Goal: Information Seeking & Learning: Learn about a topic

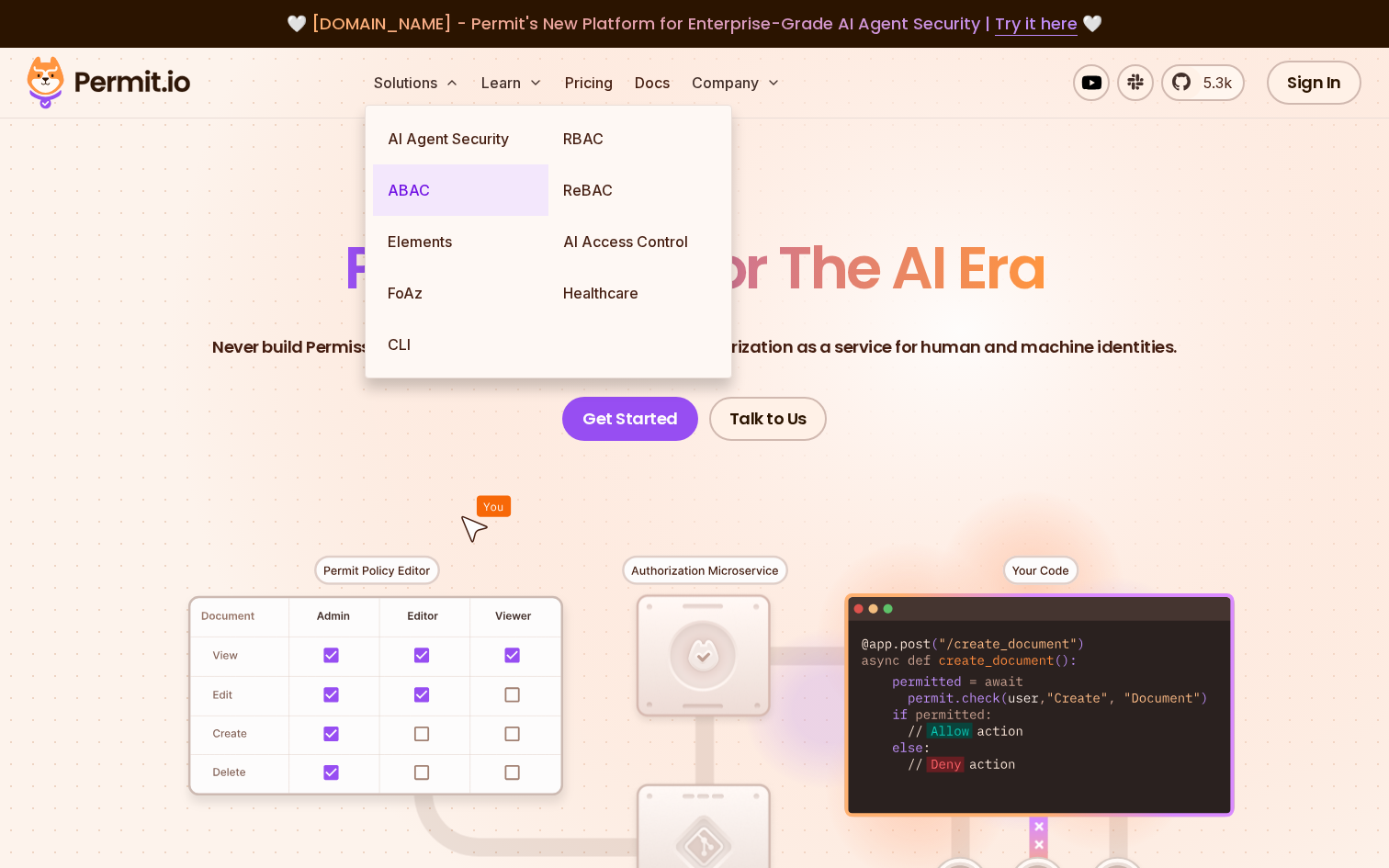
click at [404, 195] on link "ABAC" at bounding box center [460, 189] width 175 height 52
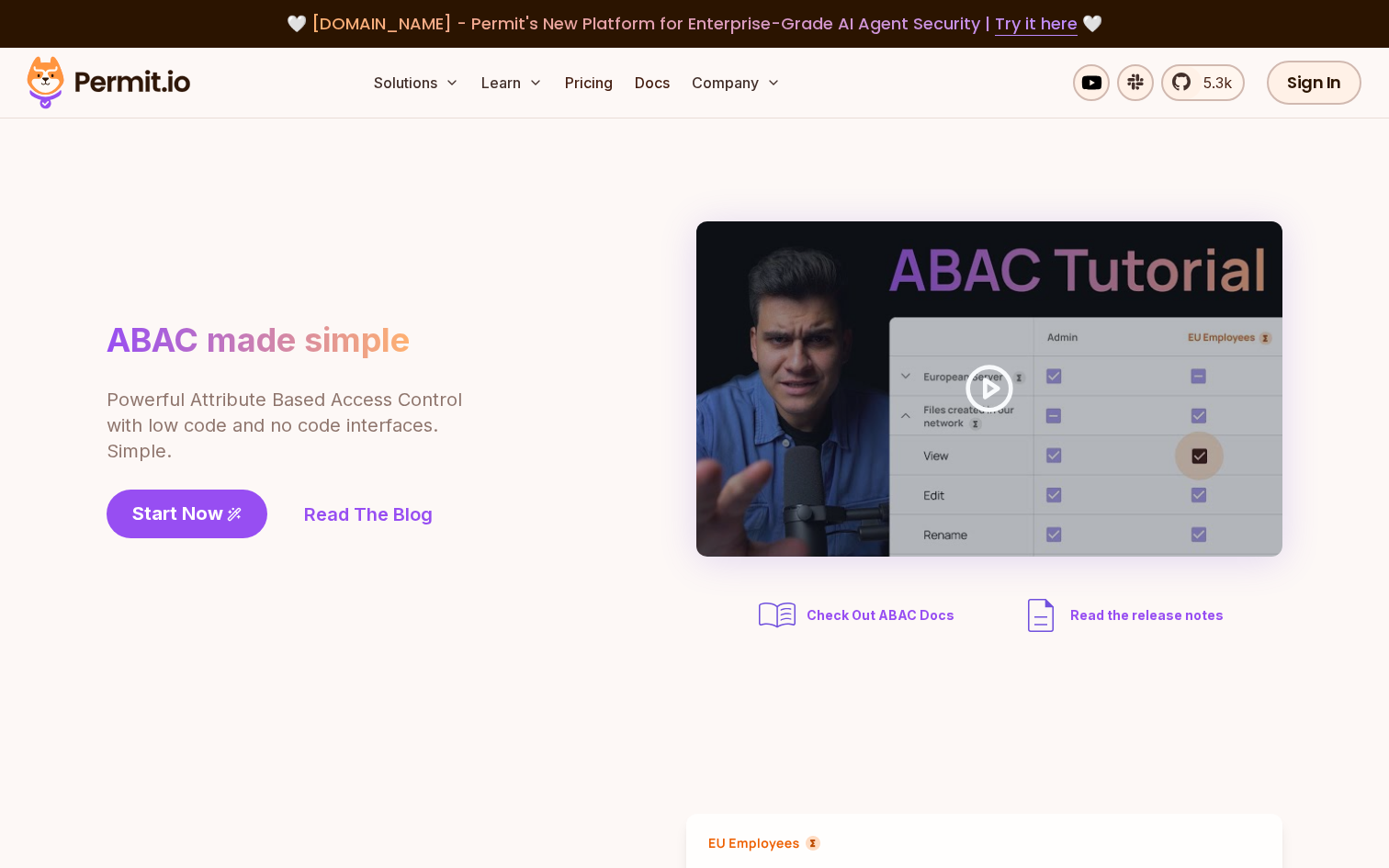
click at [368, 645] on section "ABAC made simple Powerful Attribute Based Access Control with low code and no c…" at bounding box center [694, 428] width 1389 height 621
click at [649, 78] on link "Docs" at bounding box center [652, 82] width 50 height 37
click at [671, 691] on section "ABAC made simple Powerful Attribute Based Access Control with low code and no c…" at bounding box center [694, 428] width 1389 height 621
drag, startPoint x: 987, startPoint y: 402, endPoint x: 798, endPoint y: 607, distance: 278.8
click at [798, 609] on div "Check Out ABAC Docs Read the release notes" at bounding box center [989, 429] width 586 height 416
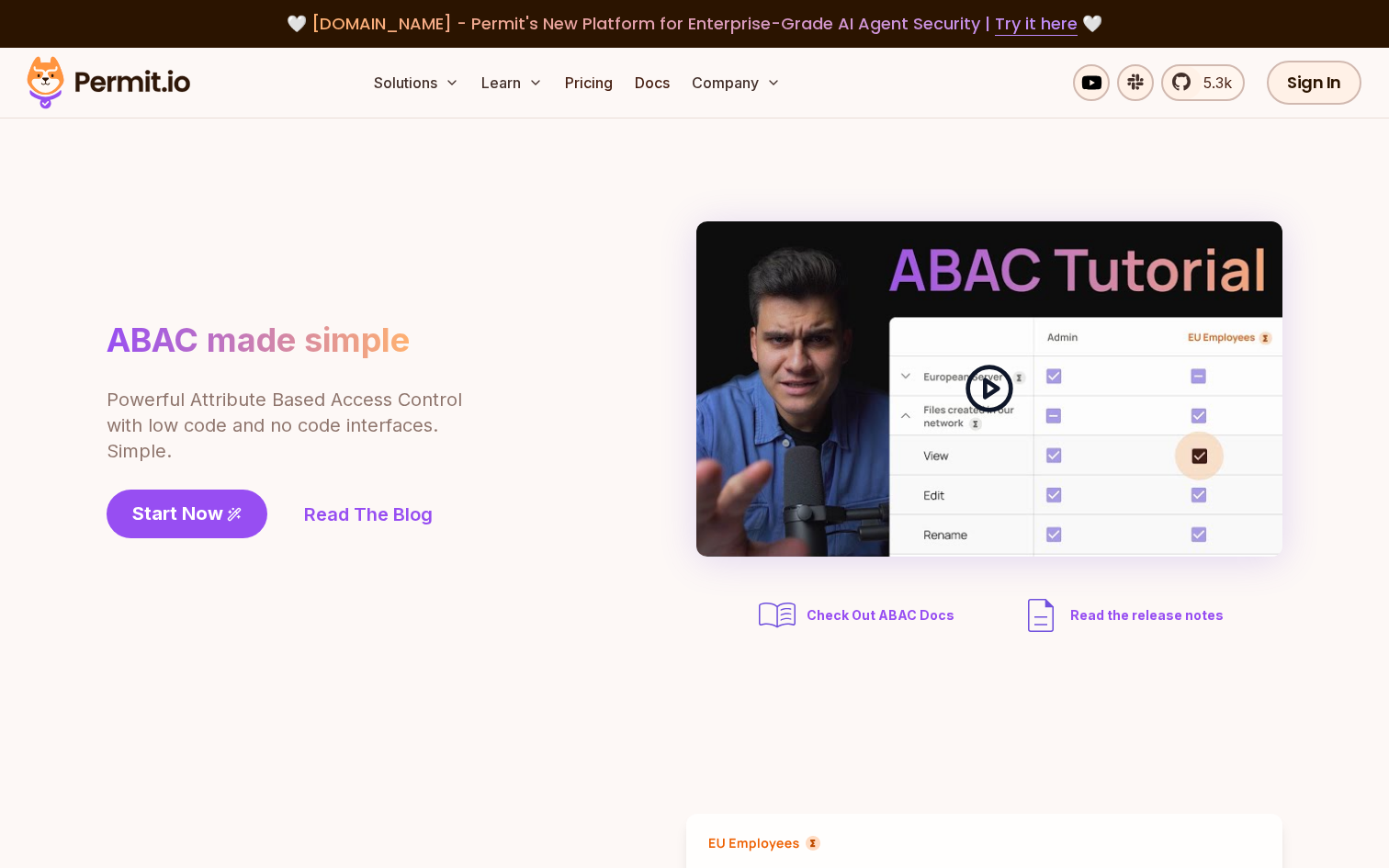
click at [994, 402] on icon at bounding box center [989, 388] width 52 height 52
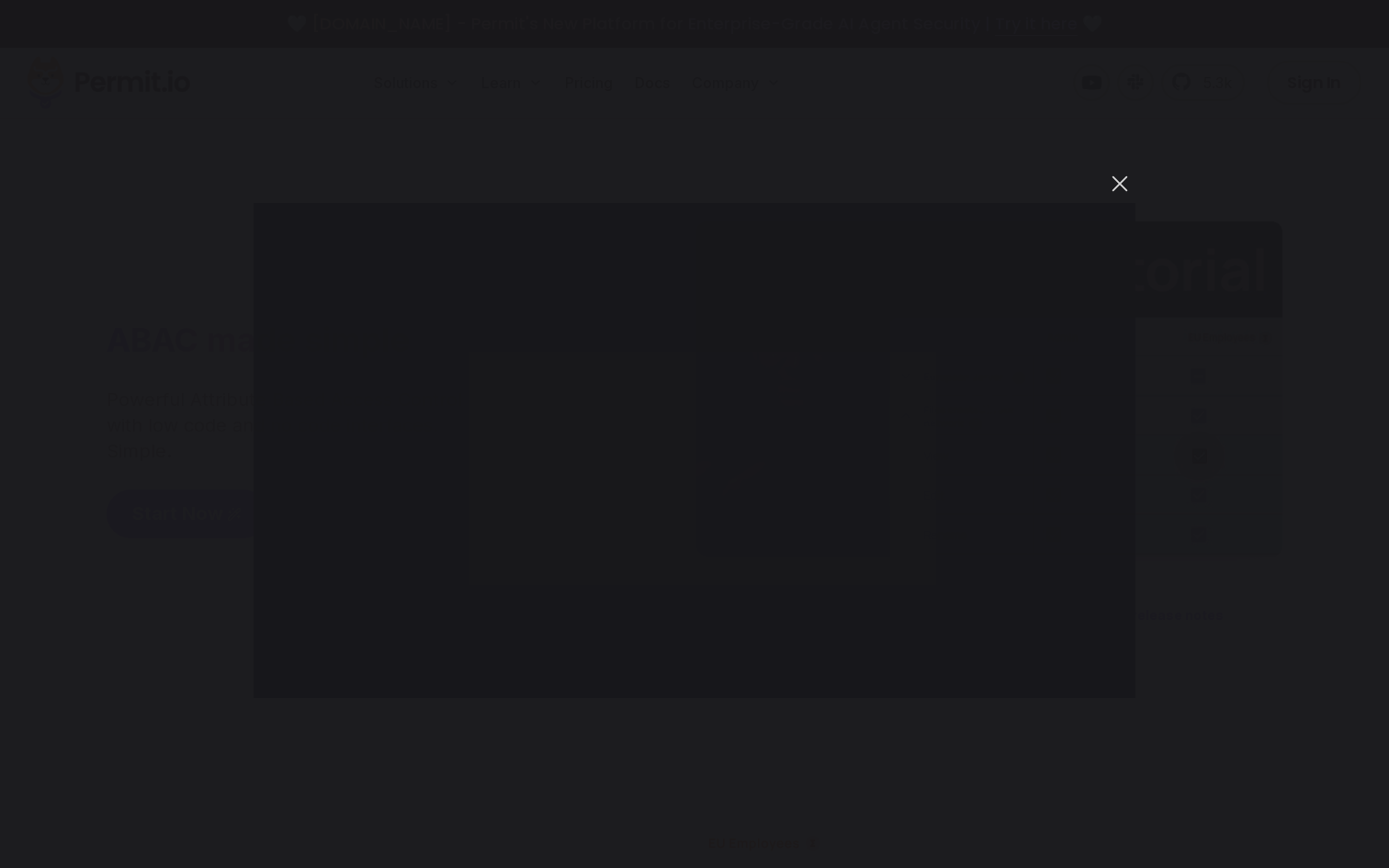
click at [1123, 191] on button "You can close this modal content with the ESC key" at bounding box center [1119, 183] width 31 height 31
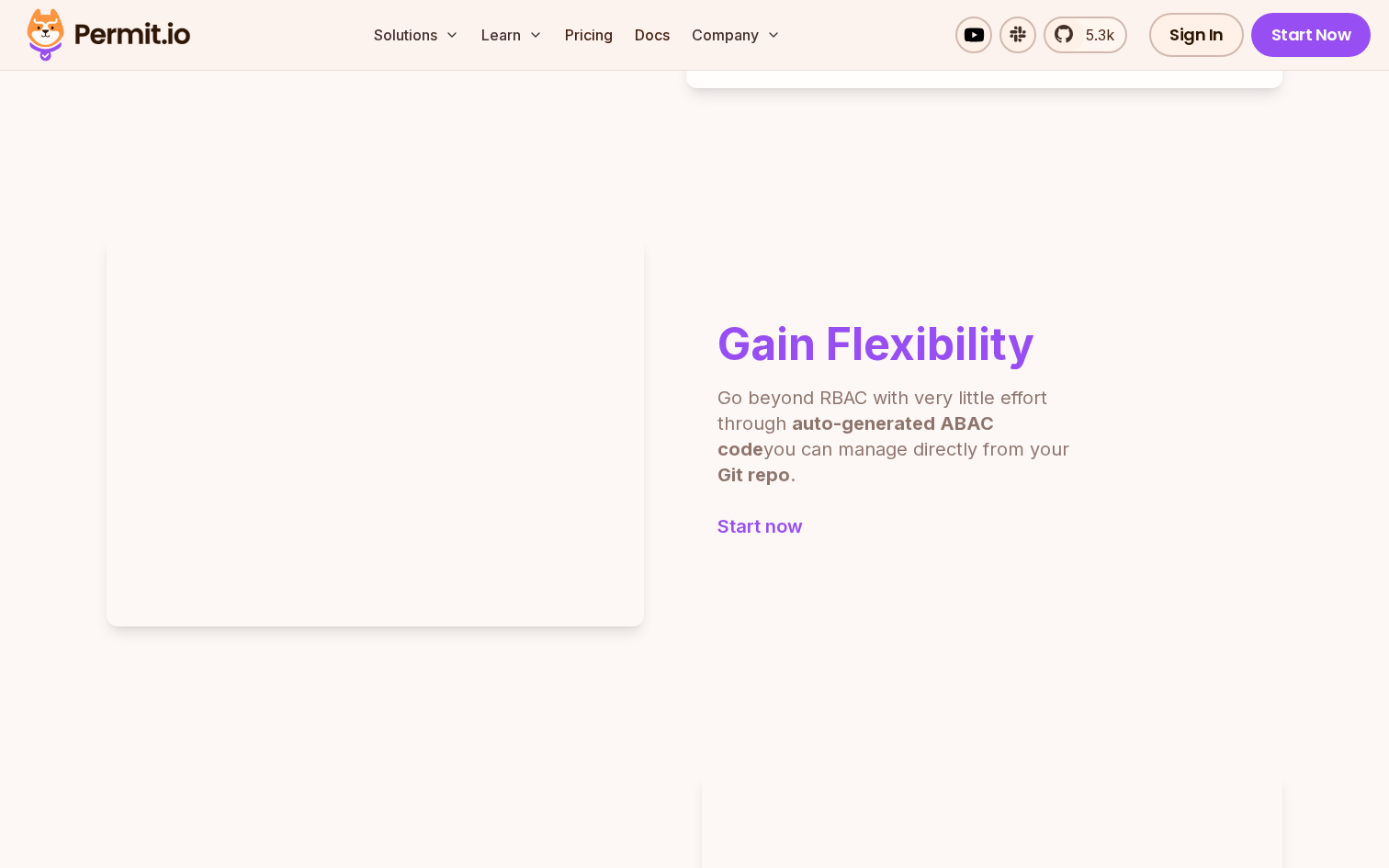
scroll to position [1503, 0]
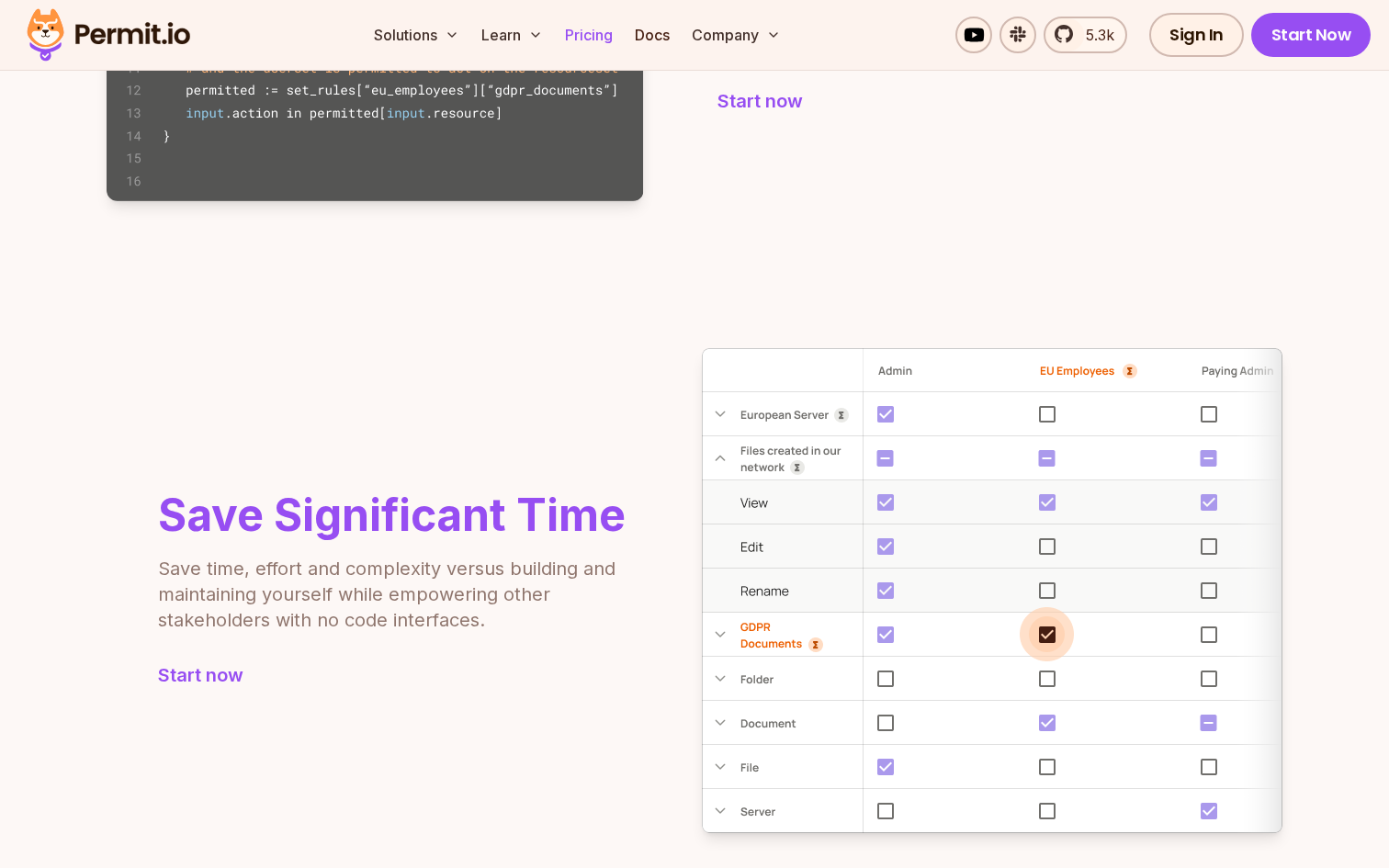
click at [593, 39] on link "Pricing" at bounding box center [589, 35] width 63 height 37
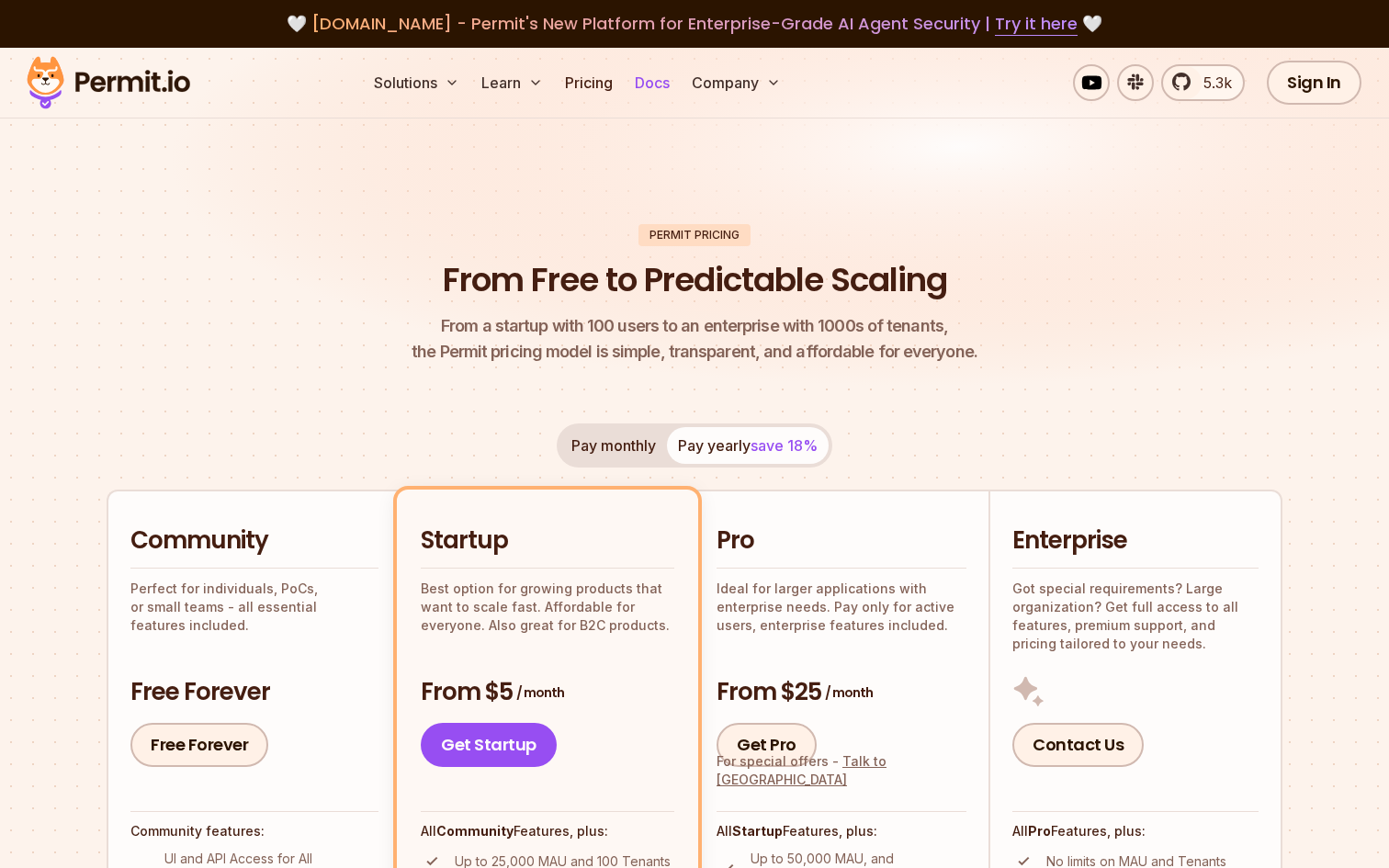
click at [648, 79] on link "Docs" at bounding box center [652, 82] width 50 height 37
